Goal: Check status

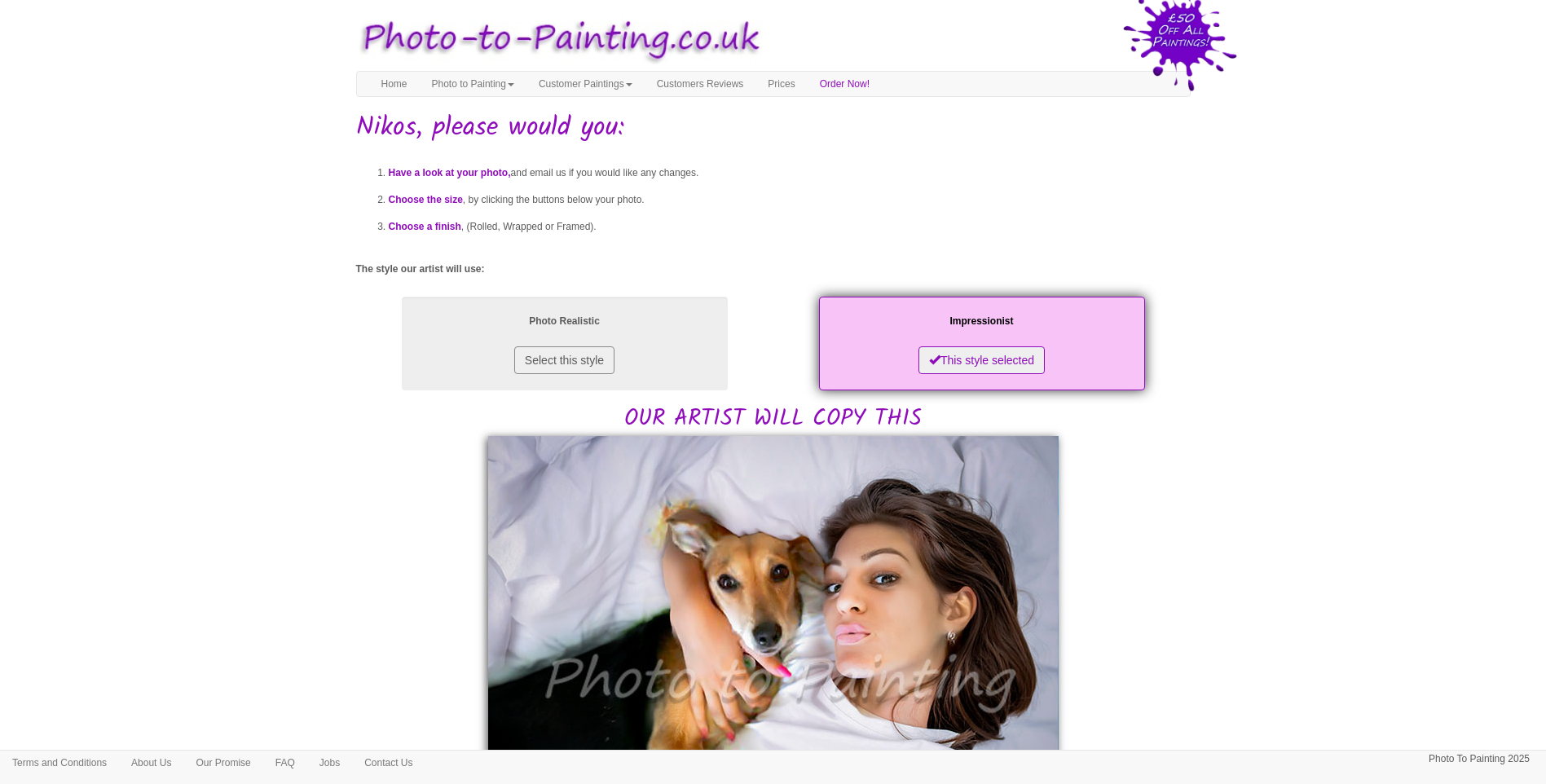
click at [1218, 546] on body "Your painting - risk free Toggle navigation Menu Home Photo to Painting Photo t…" at bounding box center [773, 797] width 1546 height 1578
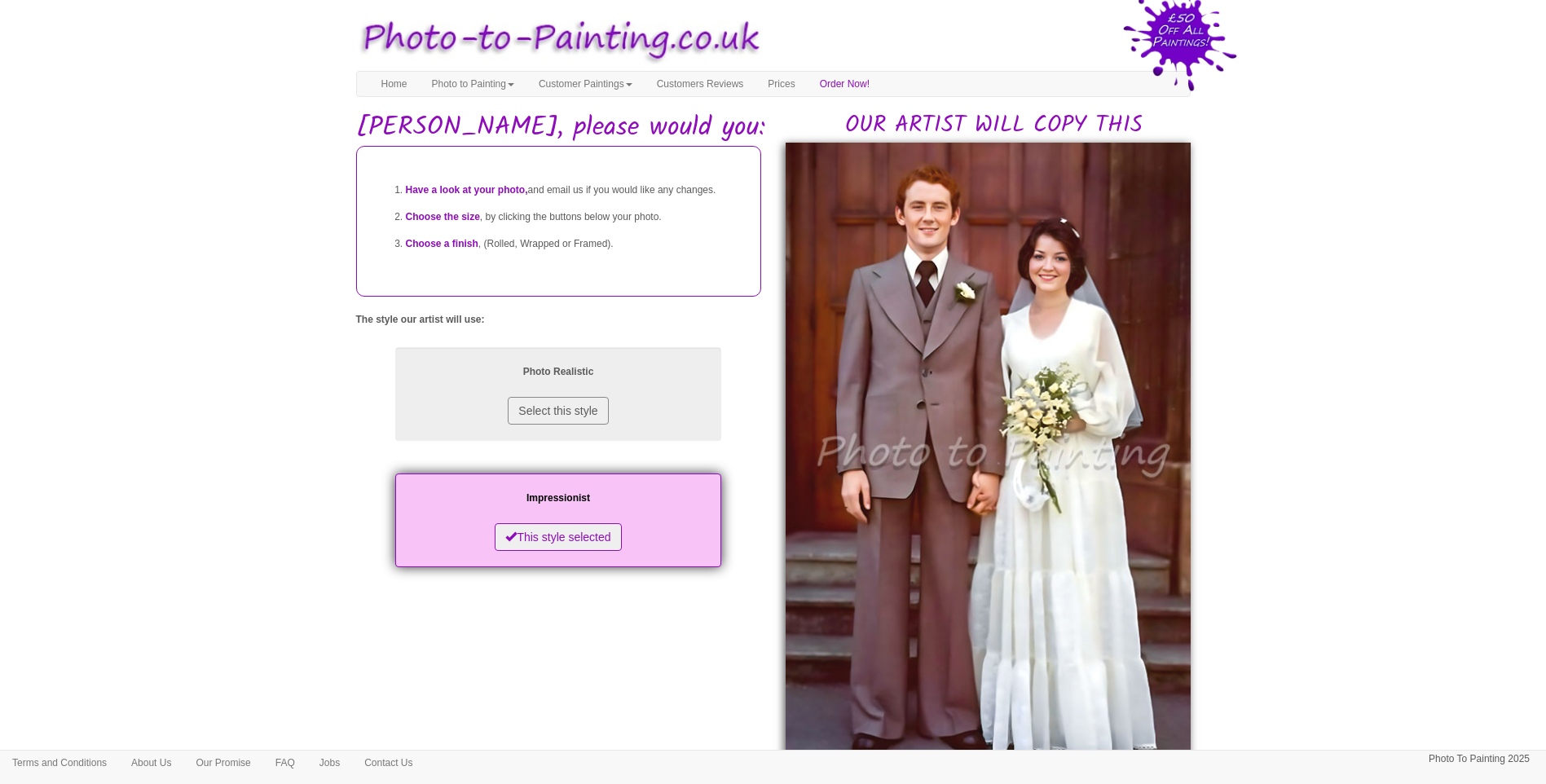
click at [1296, 402] on body "Your painting - risk free Toggle navigation Menu Home Photo to Painting Photo t…" at bounding box center [773, 745] width 1546 height 1474
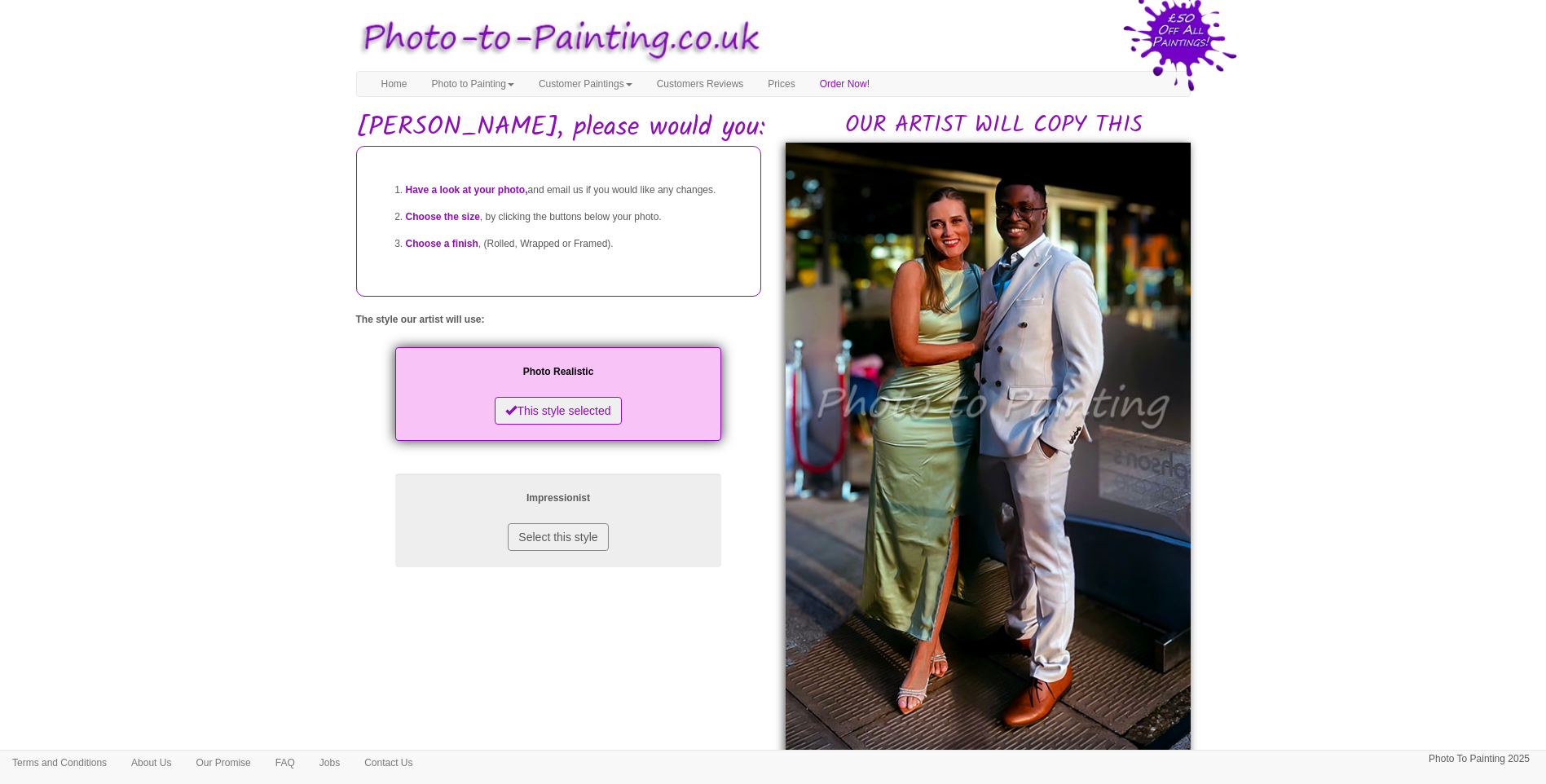
click at [1375, 609] on body "Your painting - risk free Toggle navigation Menu Home Photo to Painting Photo t…" at bounding box center [773, 739] width 1546 height 1463
